Goal: Information Seeking & Learning: Understand process/instructions

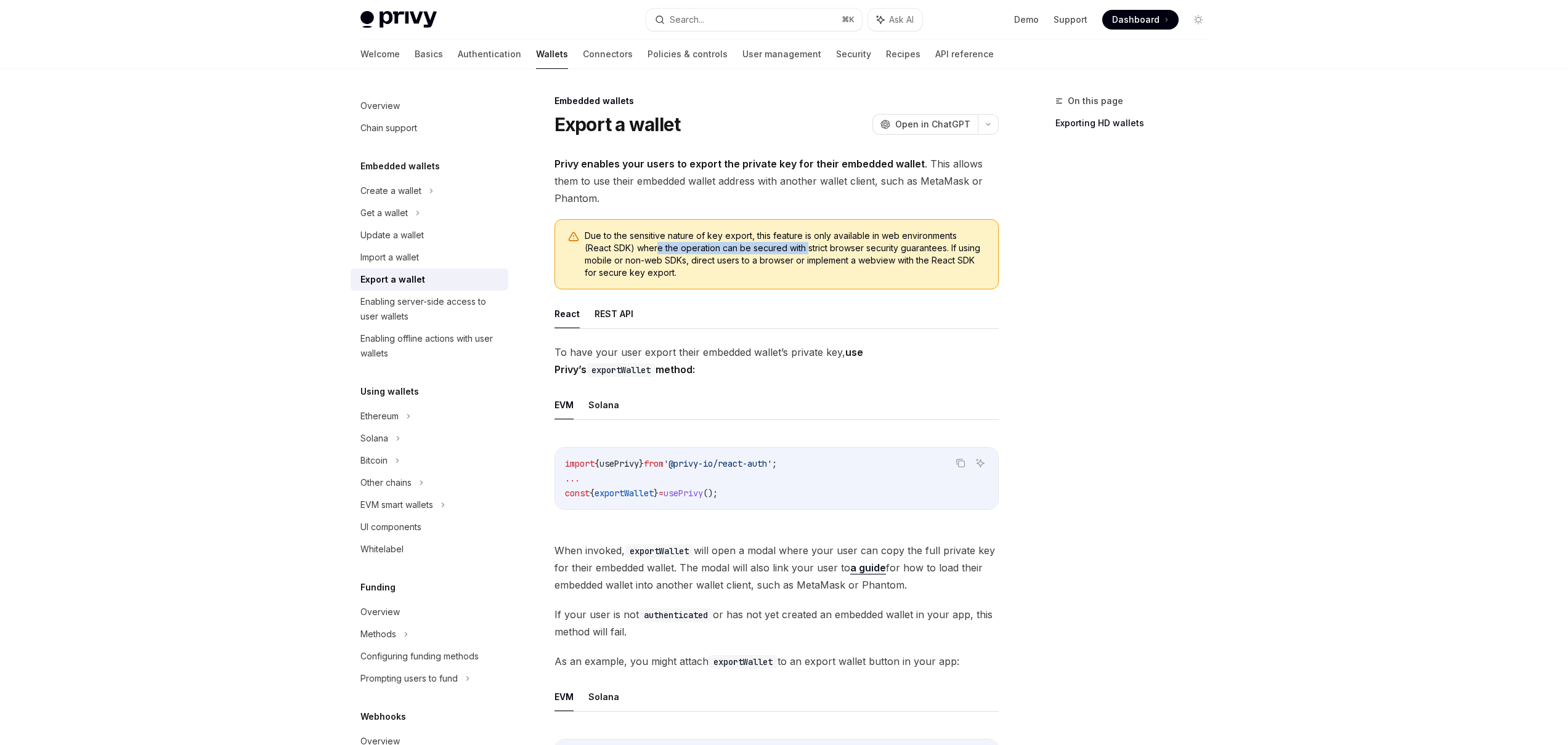
drag, startPoint x: 650, startPoint y: 248, endPoint x: 775, endPoint y: 253, distance: 125.1
click at [775, 253] on span "Due to the sensitive nature of key export, this feature is only available in we…" at bounding box center [785, 254] width 401 height 50
drag, startPoint x: 895, startPoint y: 246, endPoint x: 784, endPoint y: 251, distance: 111.1
click at [784, 251] on span "Due to the sensitive nature of key export, this feature is only available in we…" at bounding box center [785, 254] width 401 height 50
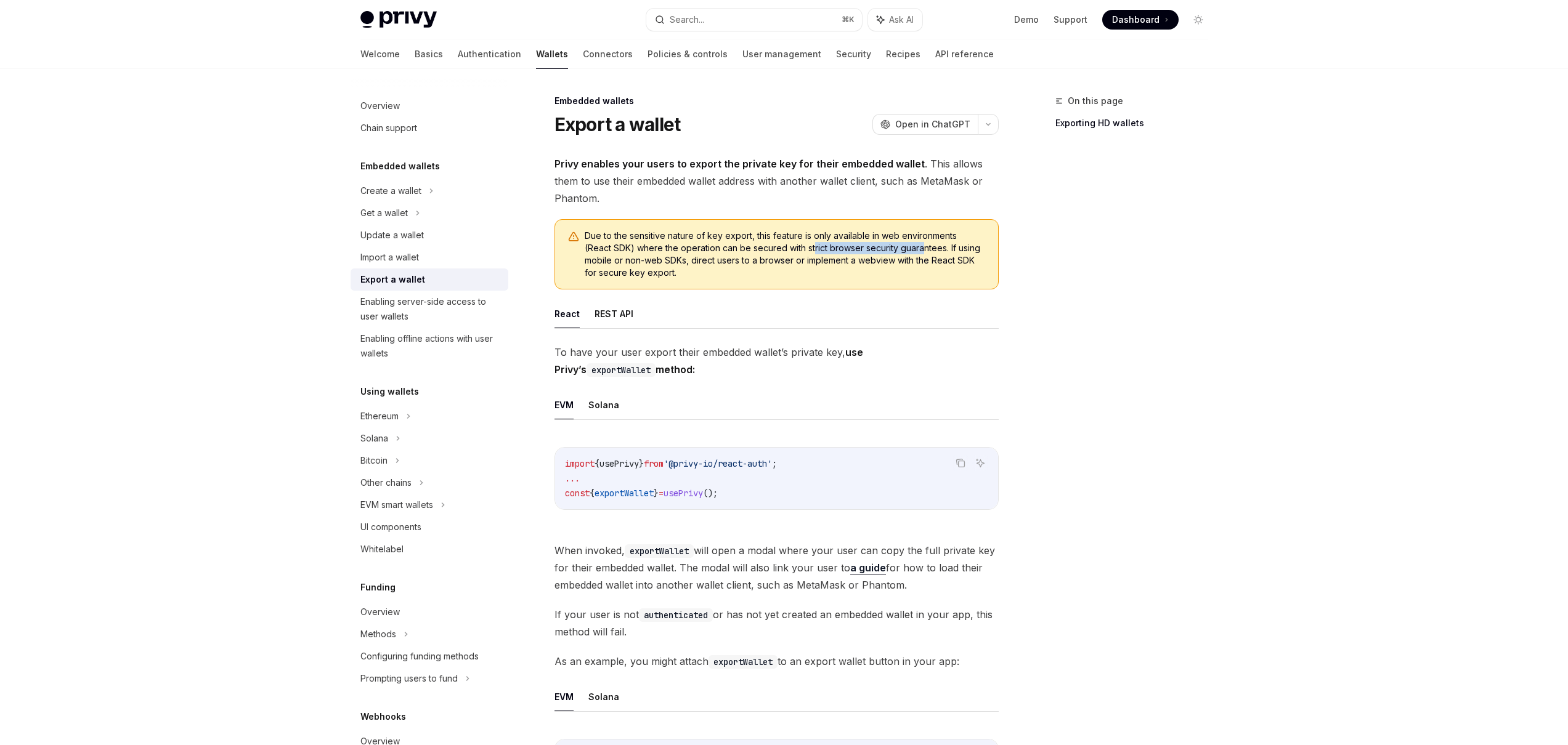
click at [784, 251] on span "Due to the sensitive nature of key export, this feature is only available in we…" at bounding box center [785, 254] width 401 height 50
drag, startPoint x: 587, startPoint y: 261, endPoint x: 696, endPoint y: 257, distance: 109.1
click at [696, 257] on span "Due to the sensitive nature of key export, this feature is only available in we…" at bounding box center [785, 254] width 401 height 50
click at [696, 256] on span "Due to the sensitive nature of key export, this feature is only available in we…" at bounding box center [785, 254] width 401 height 50
drag, startPoint x: 881, startPoint y: 260, endPoint x: 789, endPoint y: 259, distance: 92.0
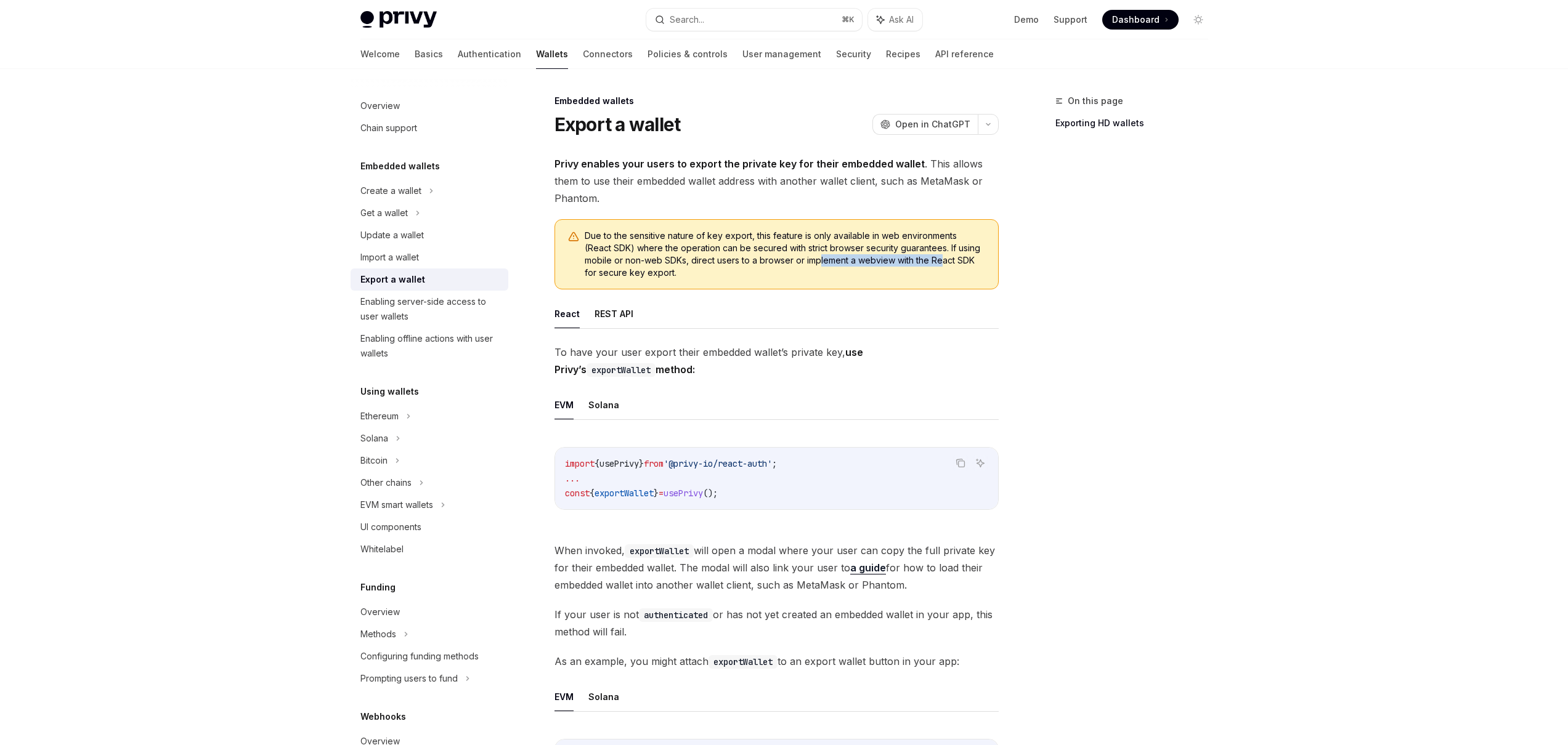
click at [789, 259] on span "Due to the sensitive nature of key export, this feature is only available in we…" at bounding box center [785, 254] width 401 height 50
